Goal: Transaction & Acquisition: Book appointment/travel/reservation

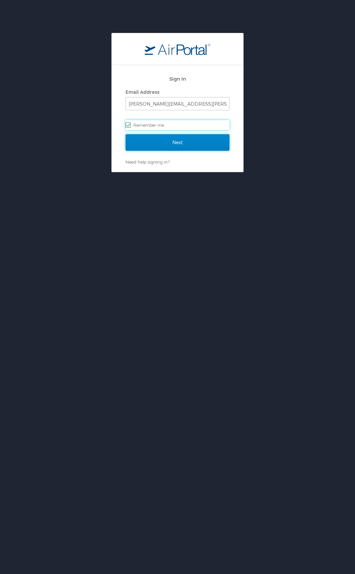
click at [157, 139] on input "Next" at bounding box center [178, 142] width 104 height 16
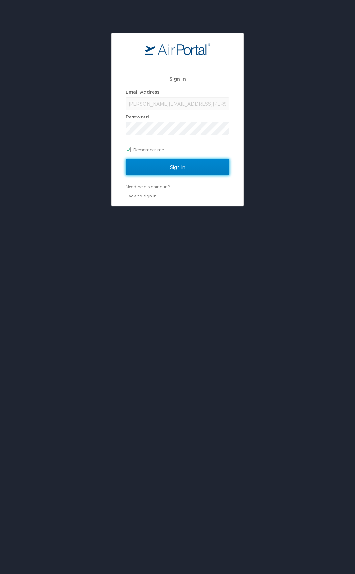
click at [178, 170] on input "Sign In" at bounding box center [178, 167] width 104 height 16
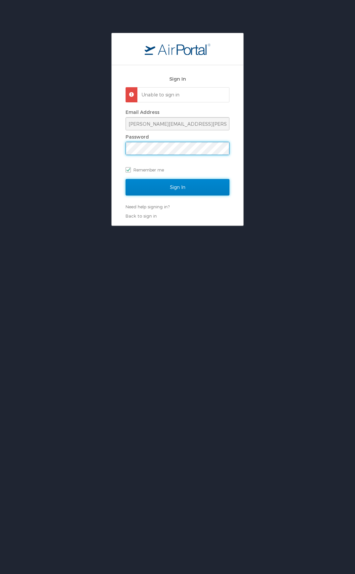
click at [156, 187] on input "Sign In" at bounding box center [178, 187] width 104 height 16
click at [190, 184] on input "Sign In" at bounding box center [178, 187] width 104 height 16
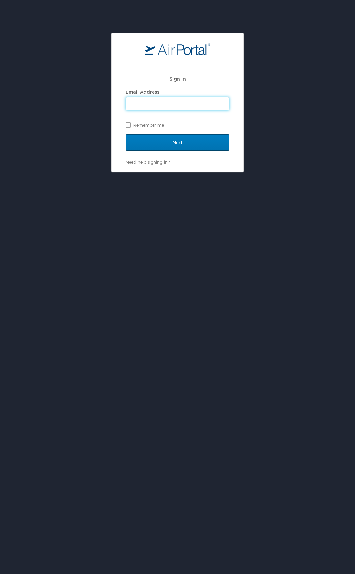
click at [175, 103] on input "Email Address" at bounding box center [177, 103] width 103 height 13
click at [156, 103] on input "Email Address" at bounding box center [177, 103] width 103 height 13
type input "larry.e.mccoy@lmco.com"
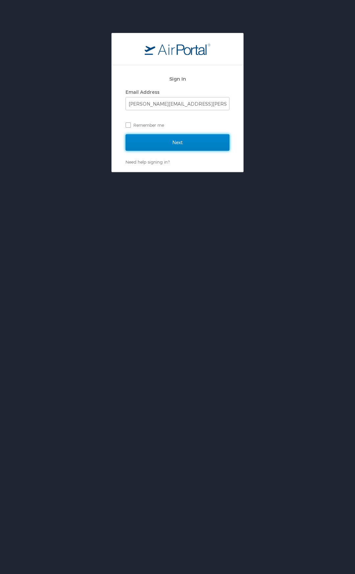
click at [172, 143] on input "Next" at bounding box center [178, 142] width 104 height 16
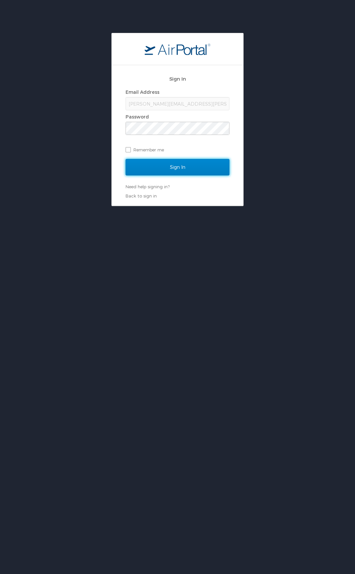
click at [185, 169] on input "Sign In" at bounding box center [178, 167] width 104 height 16
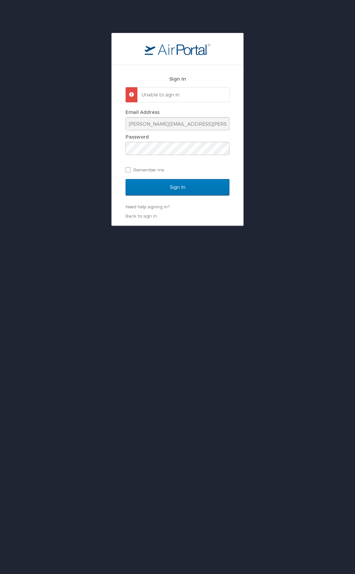
click at [151, 99] on div "Unable to sign in" at bounding box center [178, 94] width 104 height 15
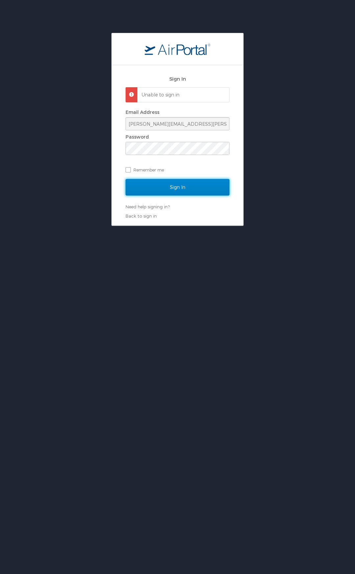
click at [178, 187] on input "Sign In" at bounding box center [178, 187] width 104 height 16
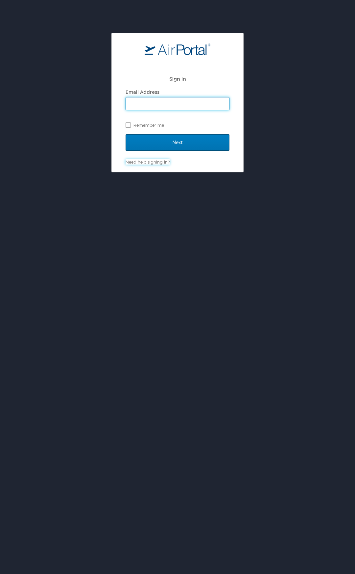
click at [139, 164] on link "Need help signing in?" at bounding box center [148, 161] width 44 height 5
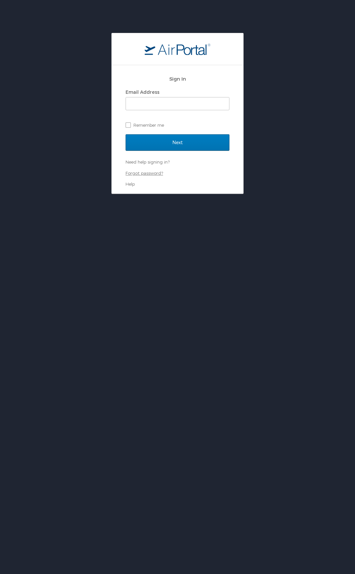
click at [140, 173] on link "Forgot password?" at bounding box center [145, 172] width 38 height 5
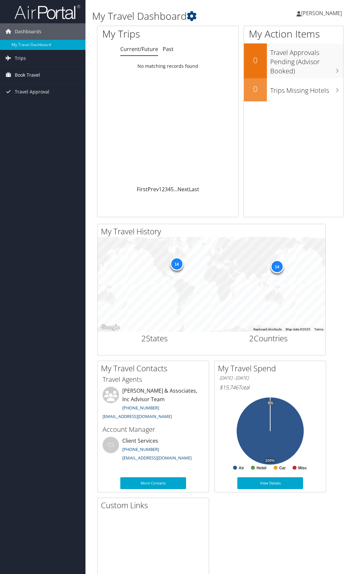
click at [28, 75] on span "Book Travel" at bounding box center [27, 75] width 25 height 16
click at [24, 107] on link "Book/Manage Online Trips" at bounding box center [43, 108] width 86 height 10
